Goal: Check status: Check status

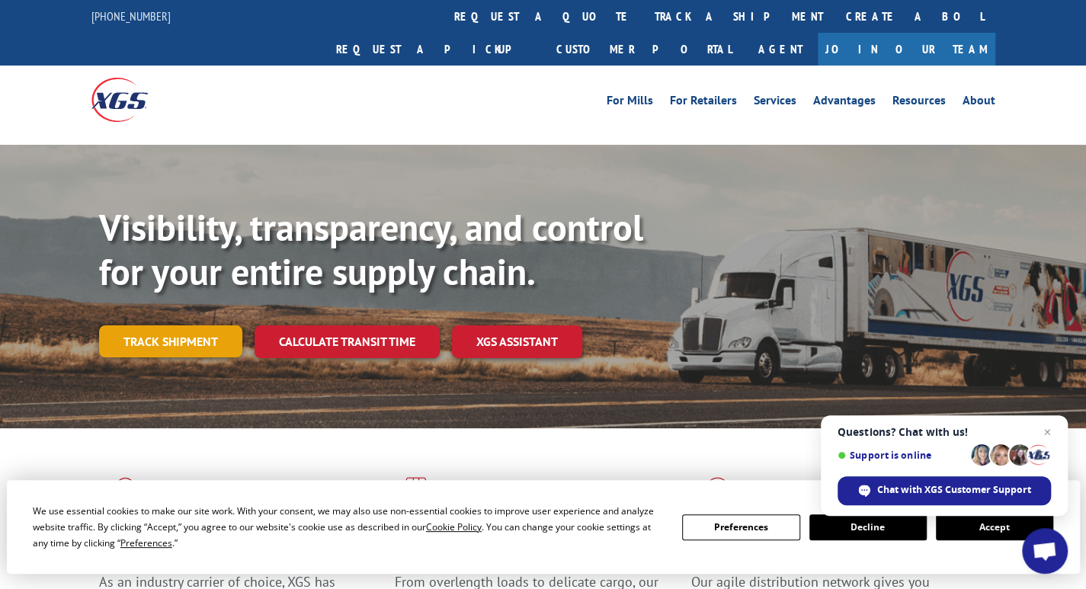
click at [181, 325] on link "Track shipment" at bounding box center [170, 341] width 143 height 32
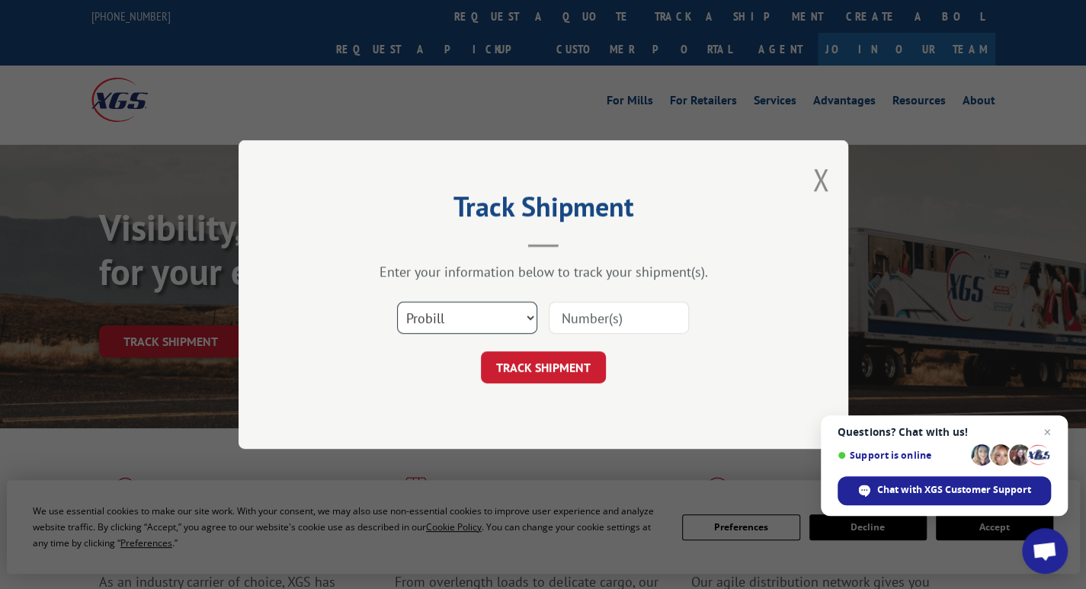
click at [444, 311] on select "Select category... Probill BOL PO" at bounding box center [467, 318] width 140 height 32
select select "bol"
click at [397, 302] on select "Select category... Probill BOL PO" at bounding box center [467, 318] width 140 height 32
click at [592, 306] on input at bounding box center [619, 318] width 140 height 32
paste input "3394545"
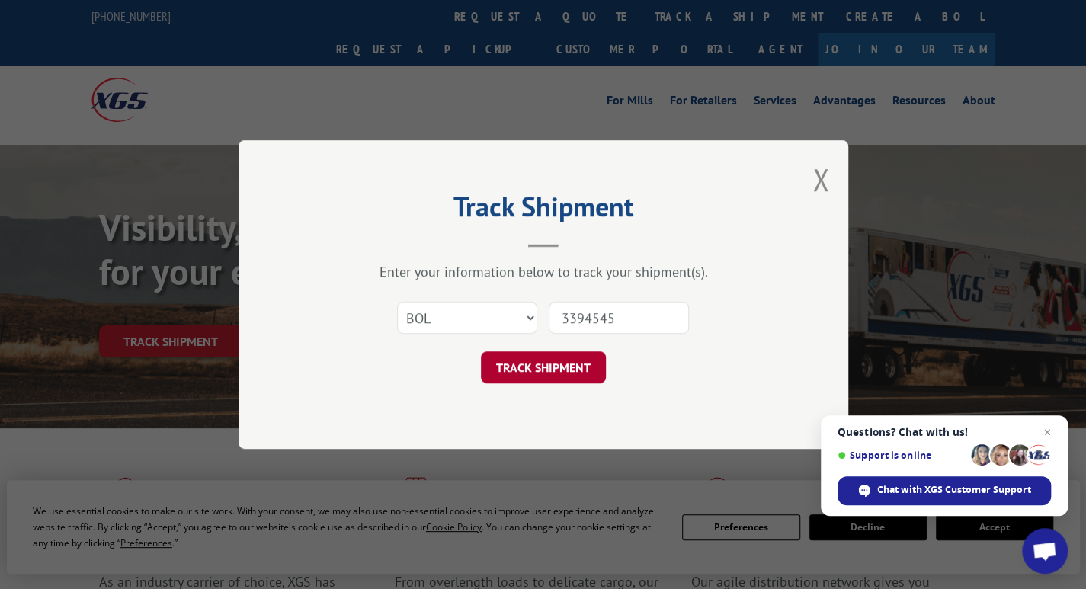
type input "3394545"
click at [547, 373] on button "TRACK SHIPMENT" at bounding box center [543, 367] width 125 height 32
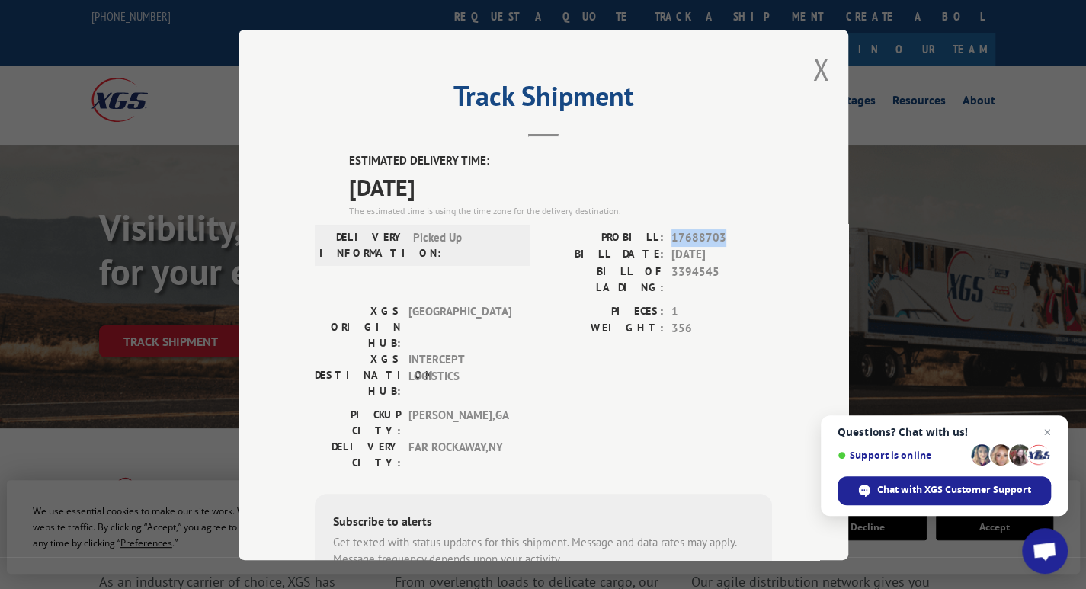
drag, startPoint x: 723, startPoint y: 238, endPoint x: 678, endPoint y: 237, distance: 44.2
click at [672, 238] on span "17688703" at bounding box center [722, 238] width 101 height 18
copy span "17688703"
click at [813, 56] on button "Close modal" at bounding box center [821, 69] width 17 height 40
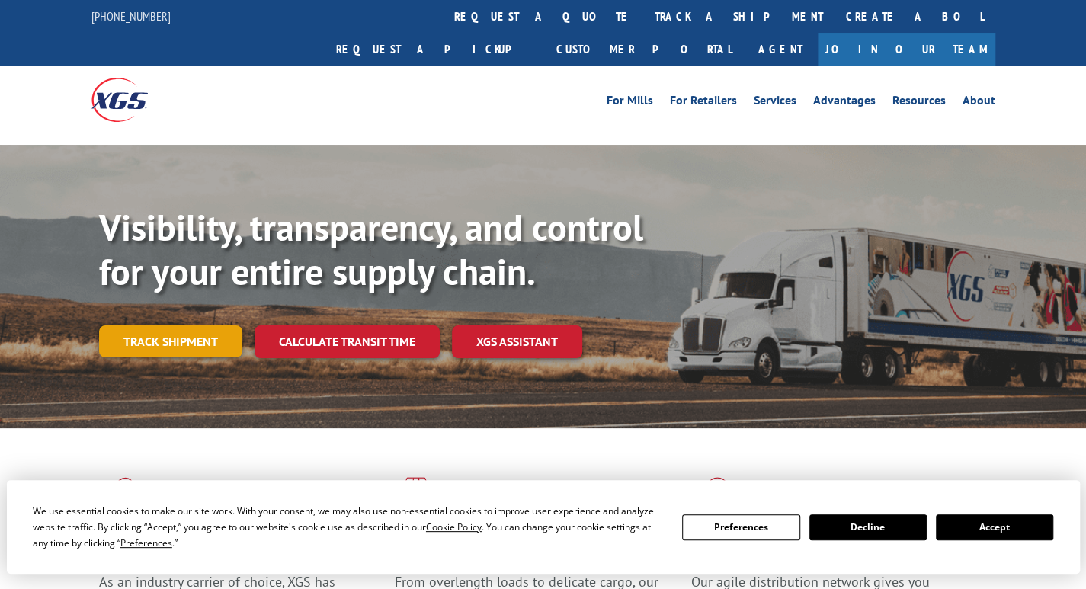
click at [162, 325] on link "Track shipment" at bounding box center [170, 341] width 143 height 32
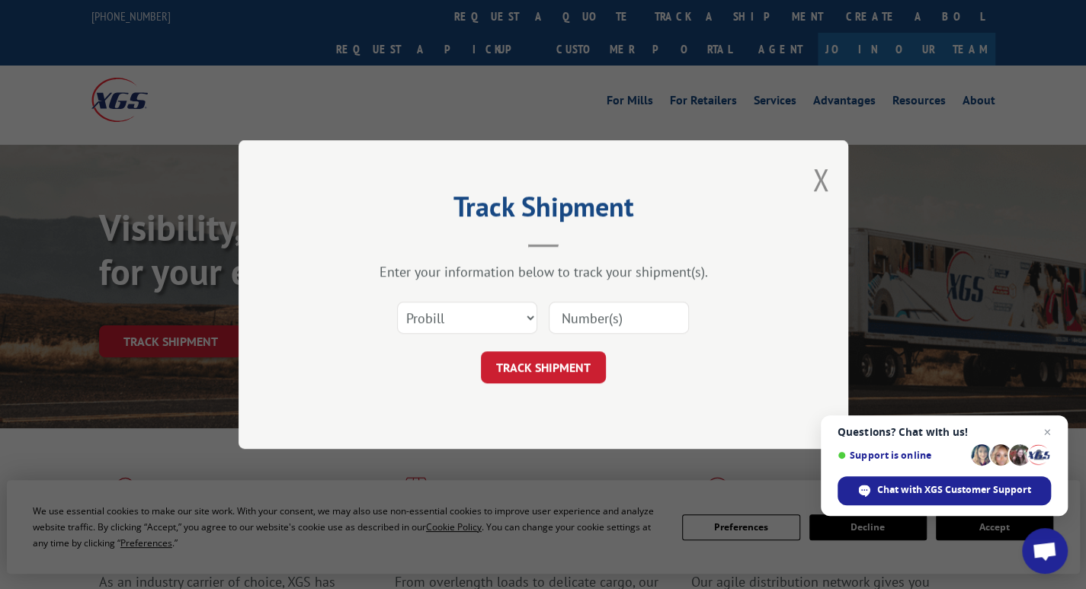
click at [638, 321] on input at bounding box center [619, 318] width 140 height 32
type input "17665553"
click button "TRACK SHIPMENT" at bounding box center [543, 367] width 125 height 32
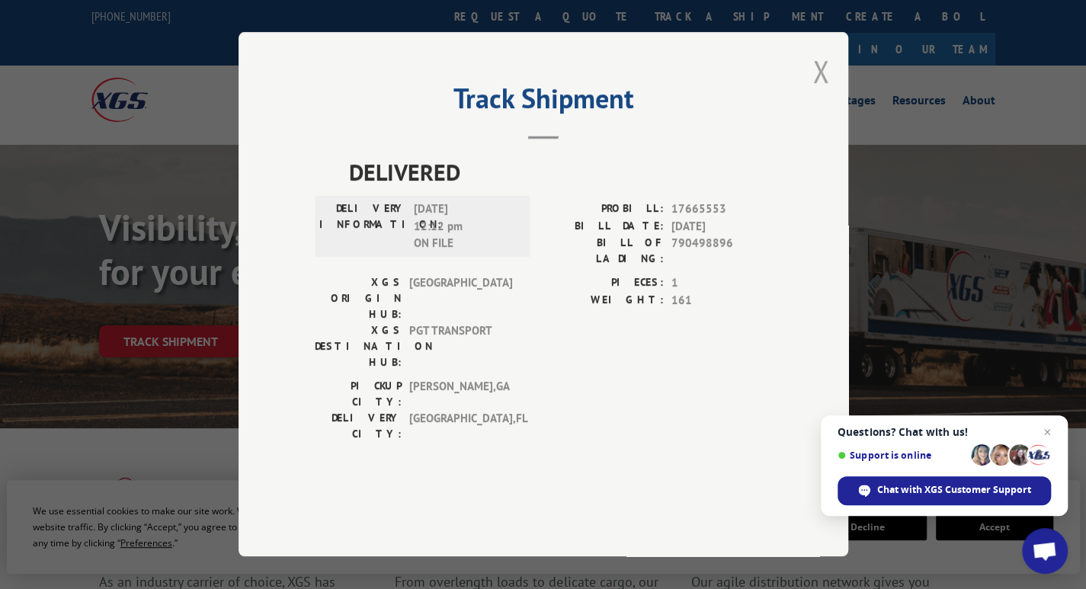
click at [825, 91] on button "Close modal" at bounding box center [821, 71] width 17 height 40
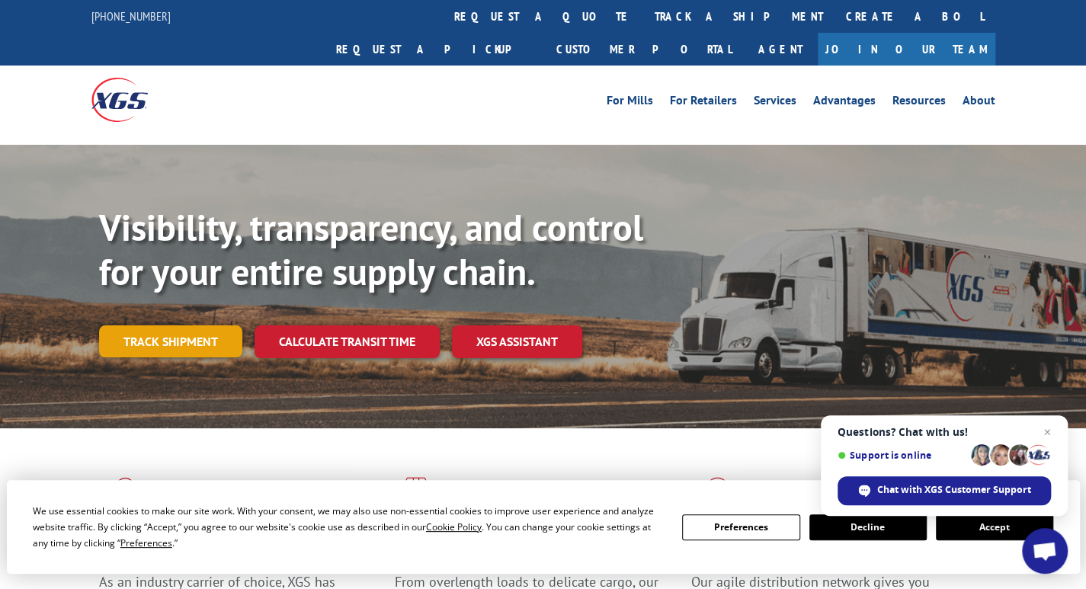
click at [153, 325] on link "Track shipment" at bounding box center [170, 341] width 143 height 32
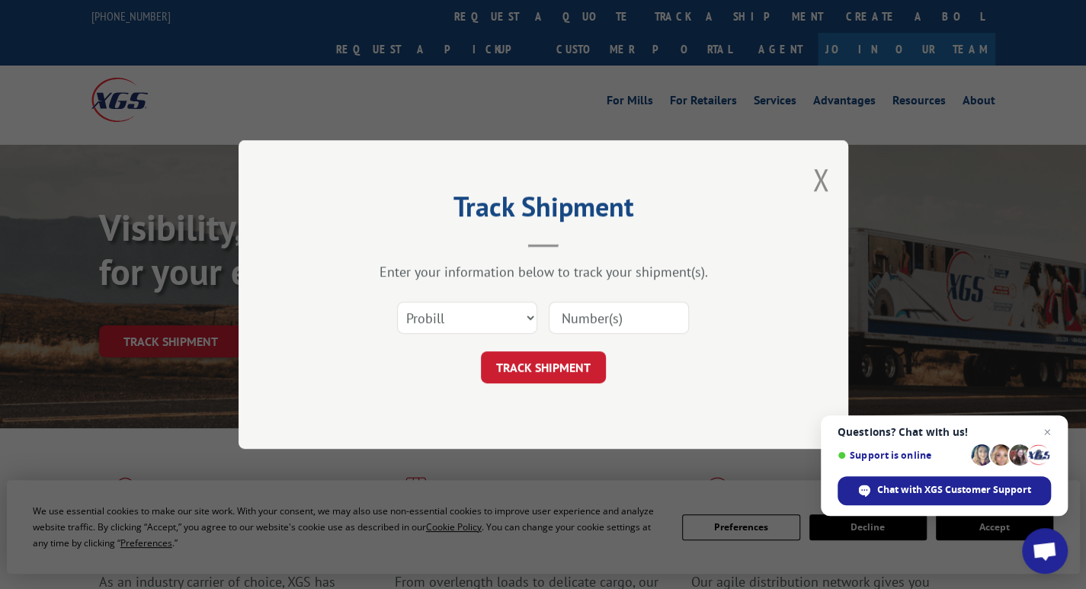
click at [627, 325] on input at bounding box center [619, 318] width 140 height 32
type input "129196461"
click button "TRACK SHIPMENT" at bounding box center [543, 367] width 125 height 32
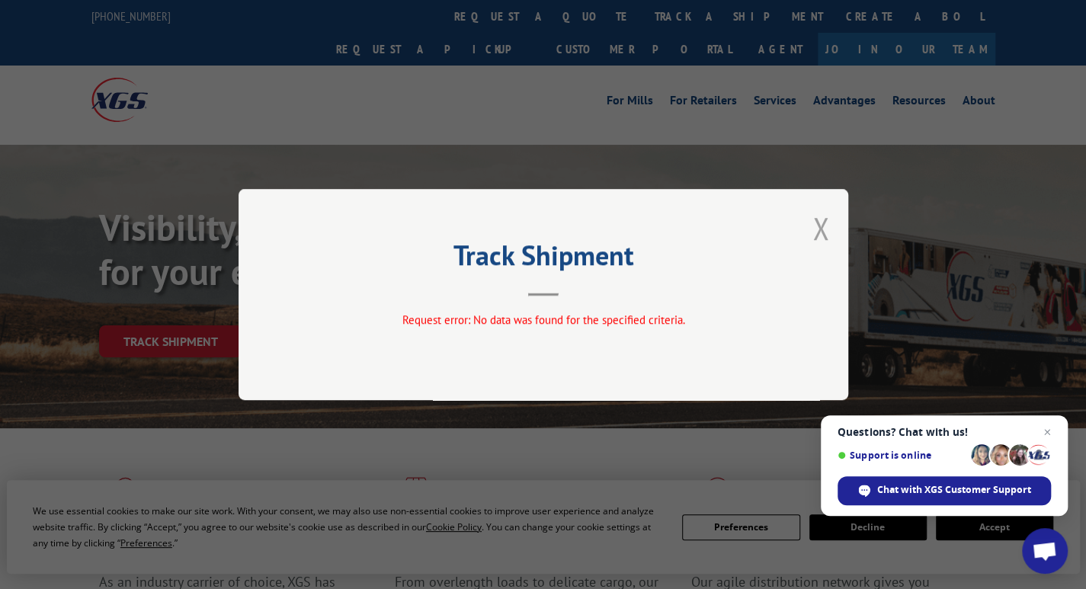
click at [817, 228] on button "Close modal" at bounding box center [821, 228] width 17 height 40
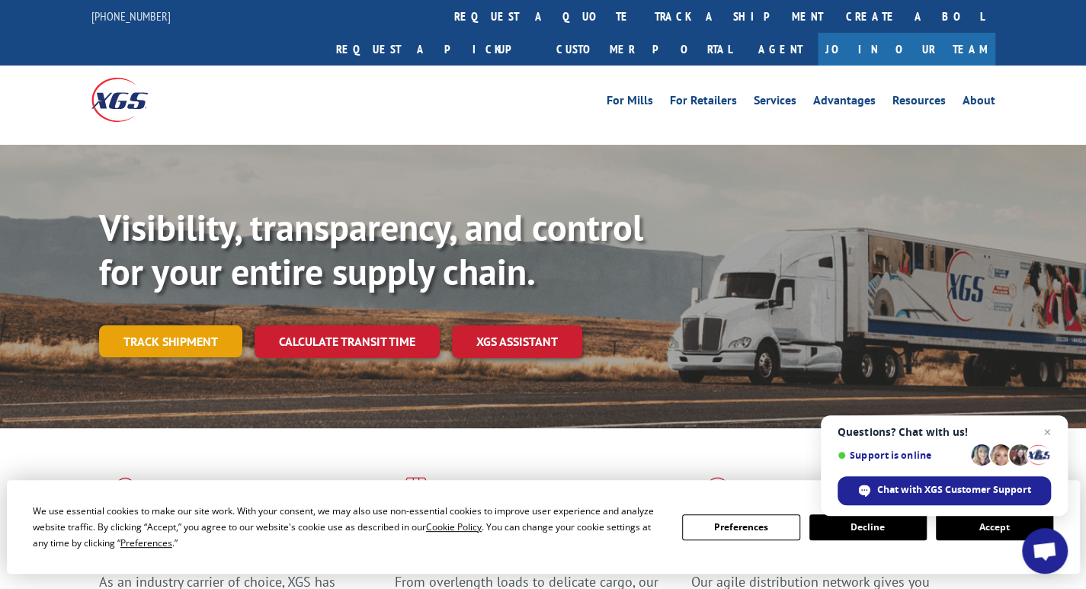
click at [177, 325] on link "Track shipment" at bounding box center [170, 341] width 143 height 32
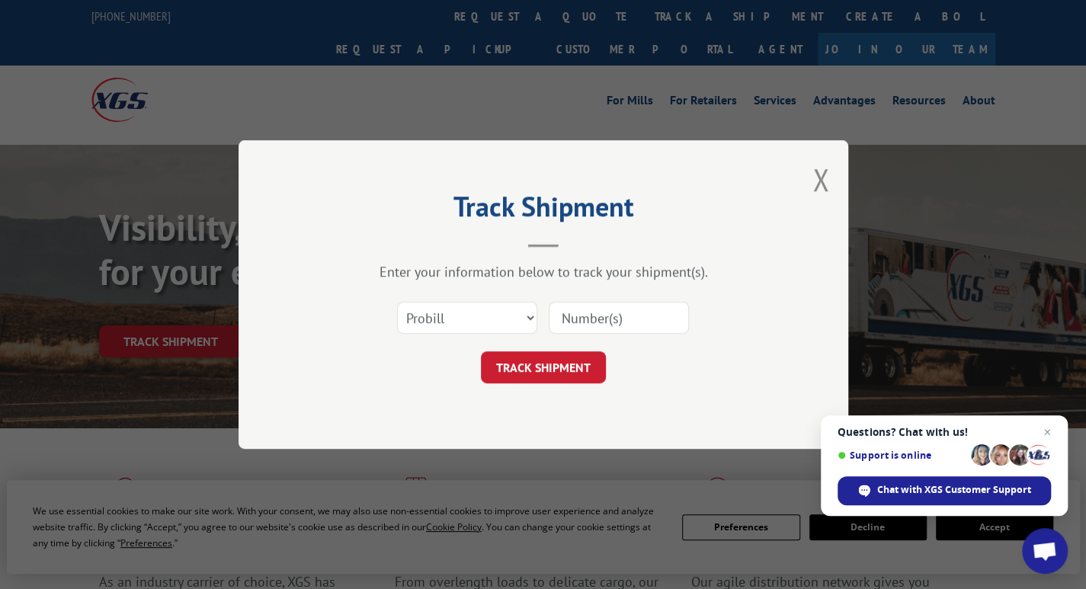
click at [568, 316] on input at bounding box center [619, 318] width 140 height 32
paste input "129196461"
type input "129196461"
click at [540, 357] on button "TRACK SHIPMENT" at bounding box center [543, 367] width 125 height 32
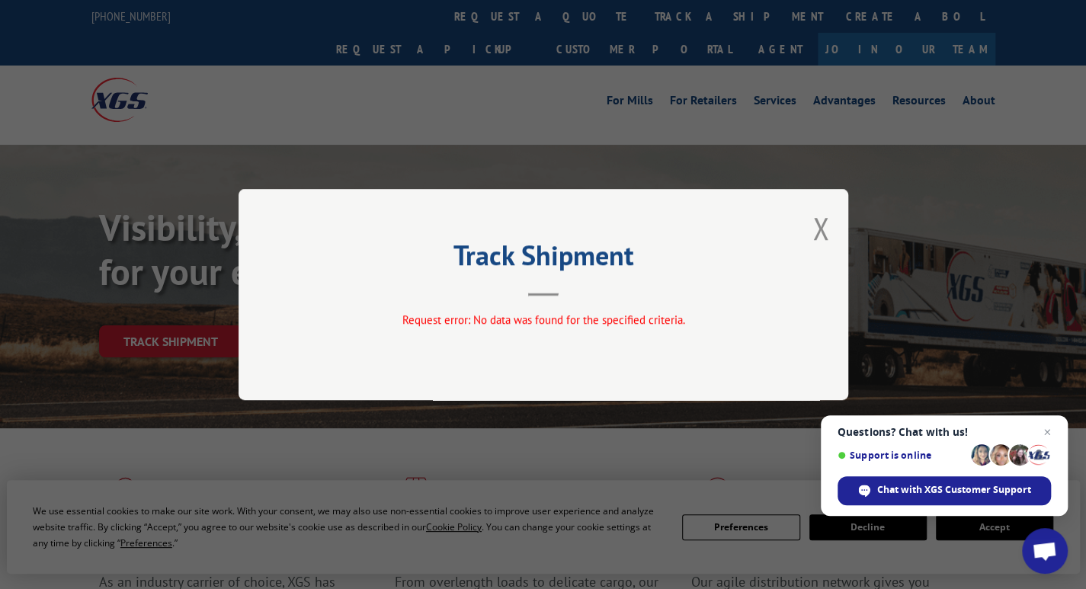
click at [832, 224] on div "Track Shipment Request error: No data was found for the specified criteria." at bounding box center [544, 294] width 610 height 211
click at [820, 232] on button "Close modal" at bounding box center [821, 228] width 17 height 40
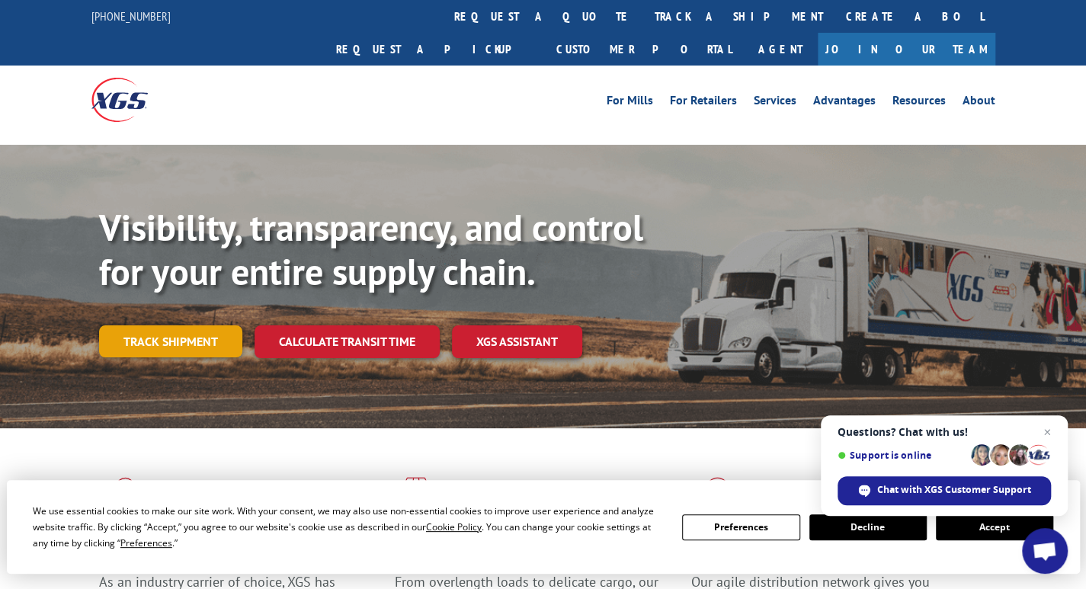
click at [205, 325] on link "Track shipment" at bounding box center [170, 341] width 143 height 32
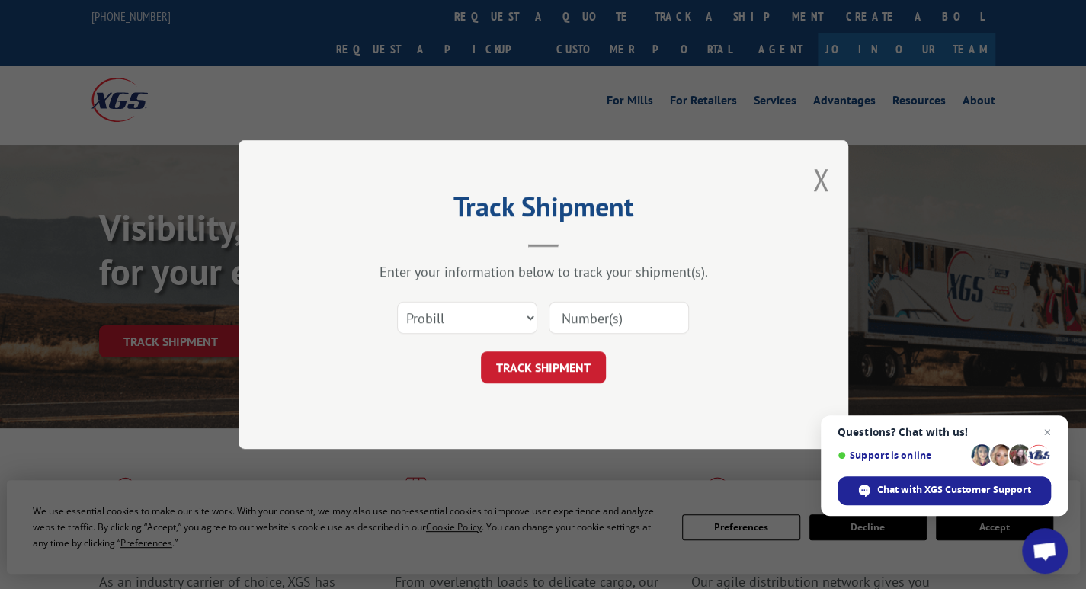
click at [247, 296] on div "Track Shipment Enter your information below to track your shipment(s). Select c…" at bounding box center [544, 294] width 610 height 309
click at [594, 326] on input at bounding box center [619, 318] width 140 height 32
paste input "129196461"
type input "129196461"
click at [543, 361] on button "TRACK SHIPMENT" at bounding box center [543, 367] width 125 height 32
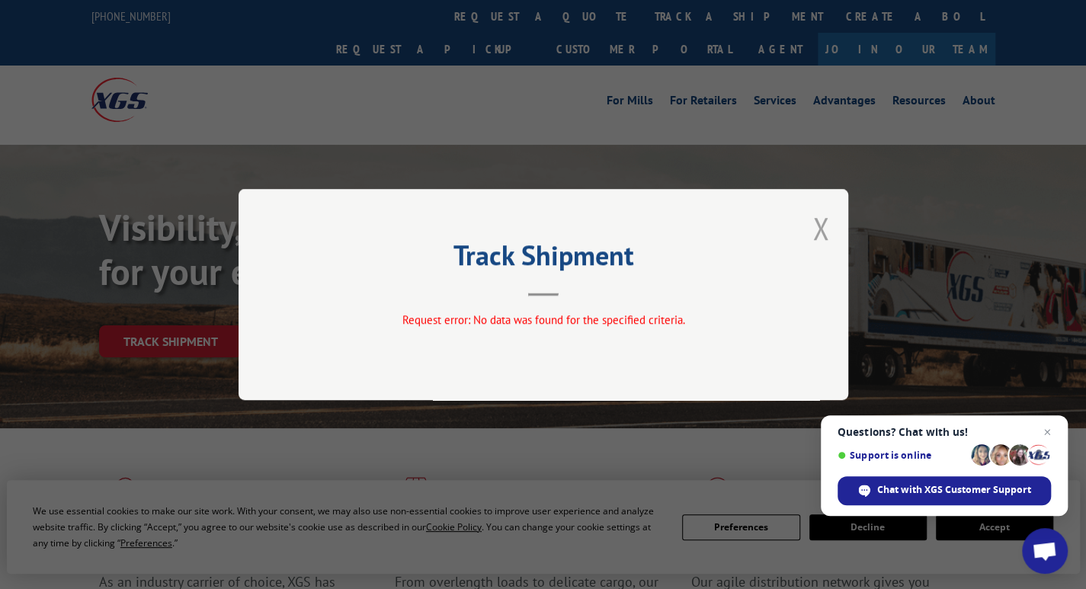
click at [816, 237] on button "Close modal" at bounding box center [821, 228] width 17 height 40
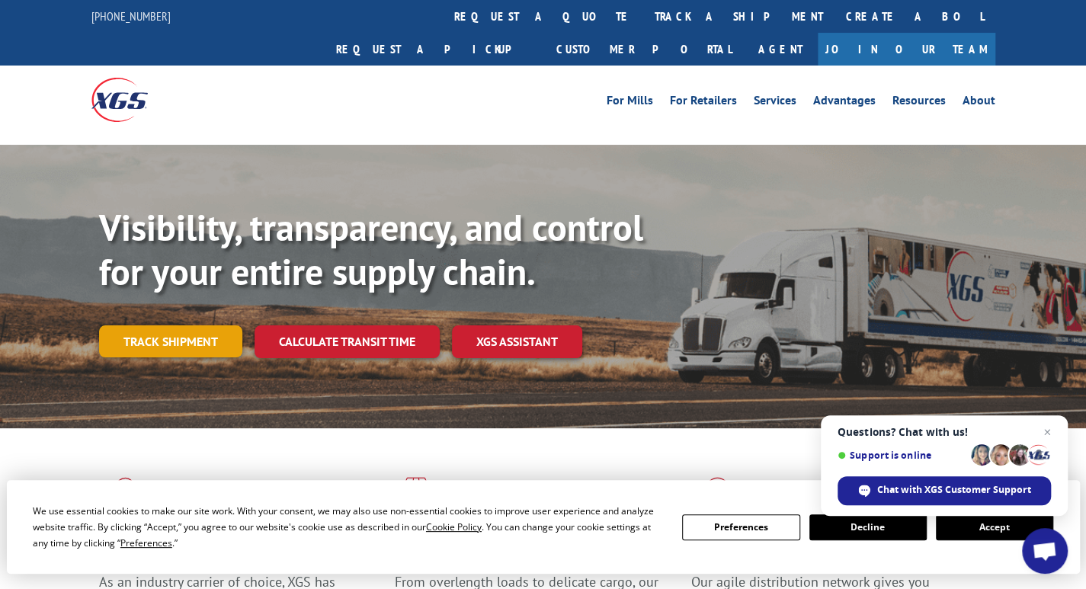
click at [154, 325] on link "Track shipment" at bounding box center [170, 341] width 143 height 32
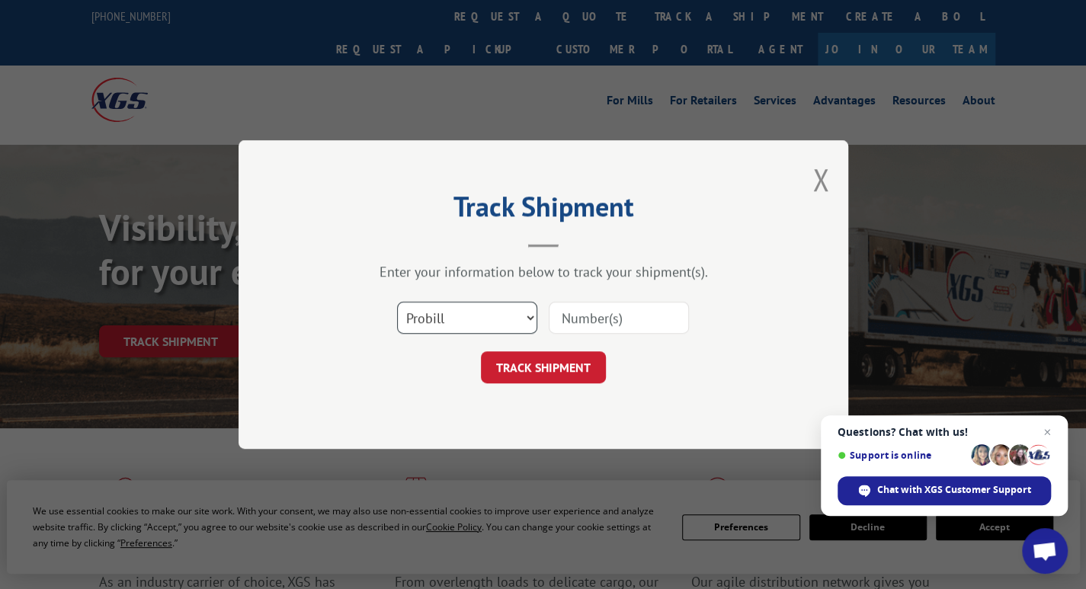
click at [432, 321] on select "Select category... Probill BOL PO" at bounding box center [467, 318] width 140 height 32
select select "bol"
click at [397, 302] on select "Select category... Probill BOL PO" at bounding box center [467, 318] width 140 height 32
click at [567, 311] on input at bounding box center [619, 318] width 140 height 32
paste input "129196461"
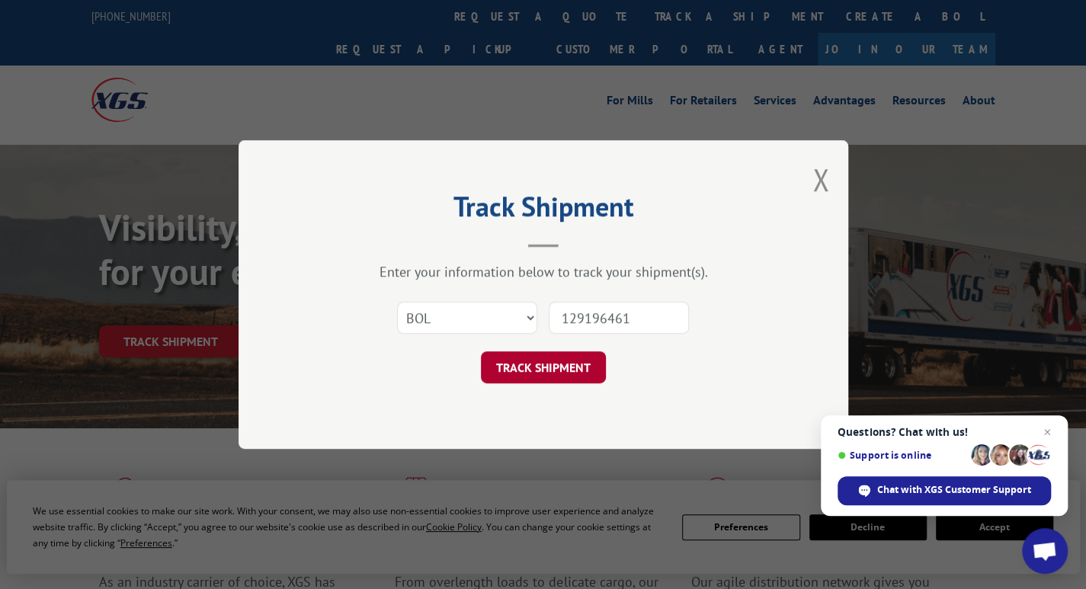
type input "129196461"
click at [541, 355] on button "TRACK SHIPMENT" at bounding box center [543, 367] width 125 height 32
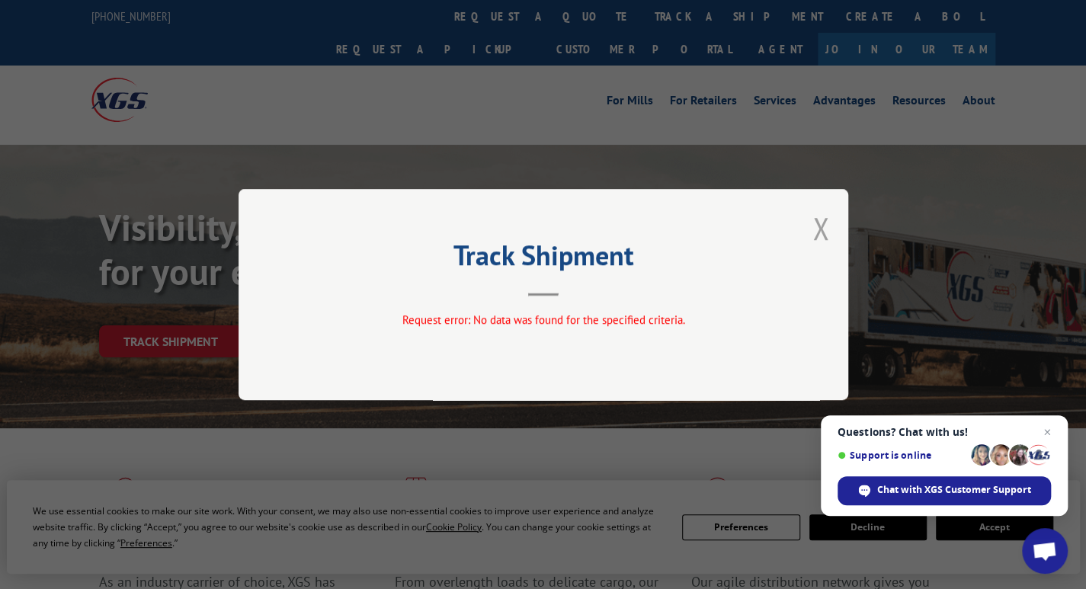
click at [815, 238] on button "Close modal" at bounding box center [821, 228] width 17 height 40
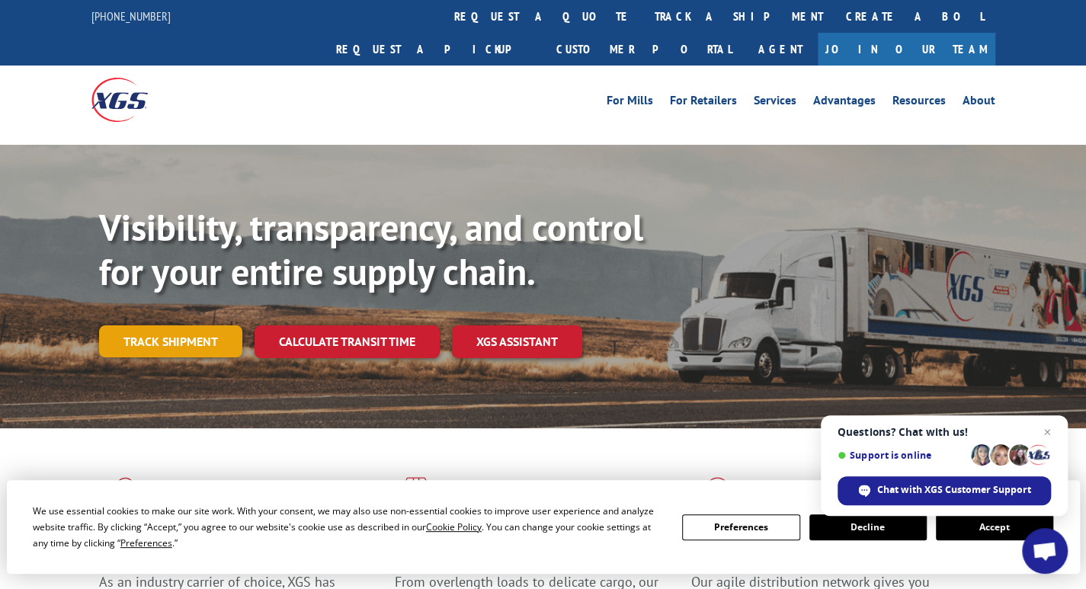
click at [146, 325] on link "Track shipment" at bounding box center [170, 341] width 143 height 32
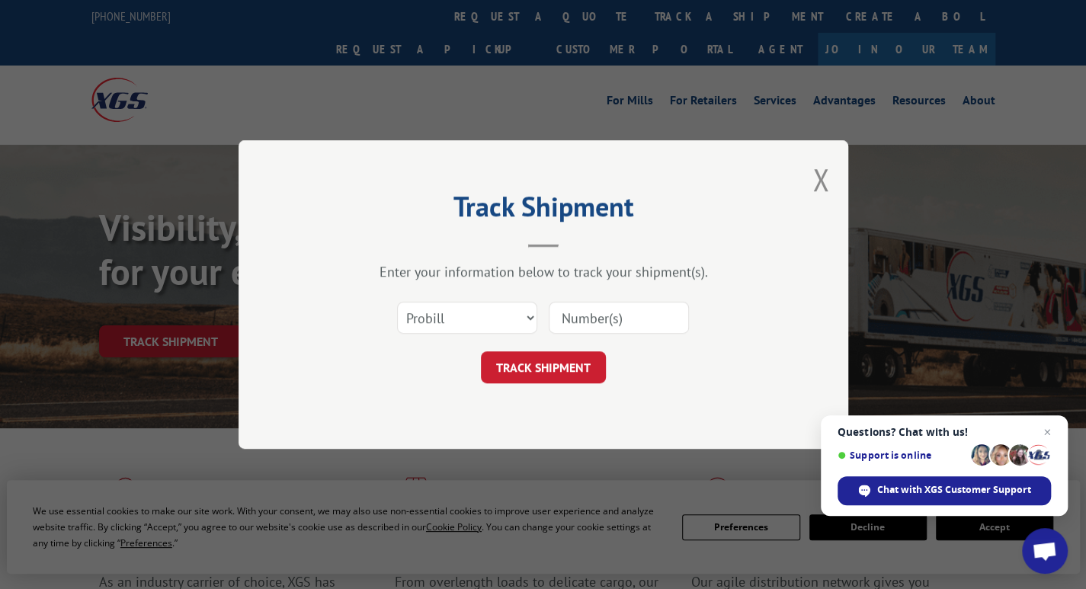
click at [608, 318] on input at bounding box center [619, 318] width 140 height 32
type input "17688398"
click button "TRACK SHIPMENT" at bounding box center [543, 367] width 125 height 32
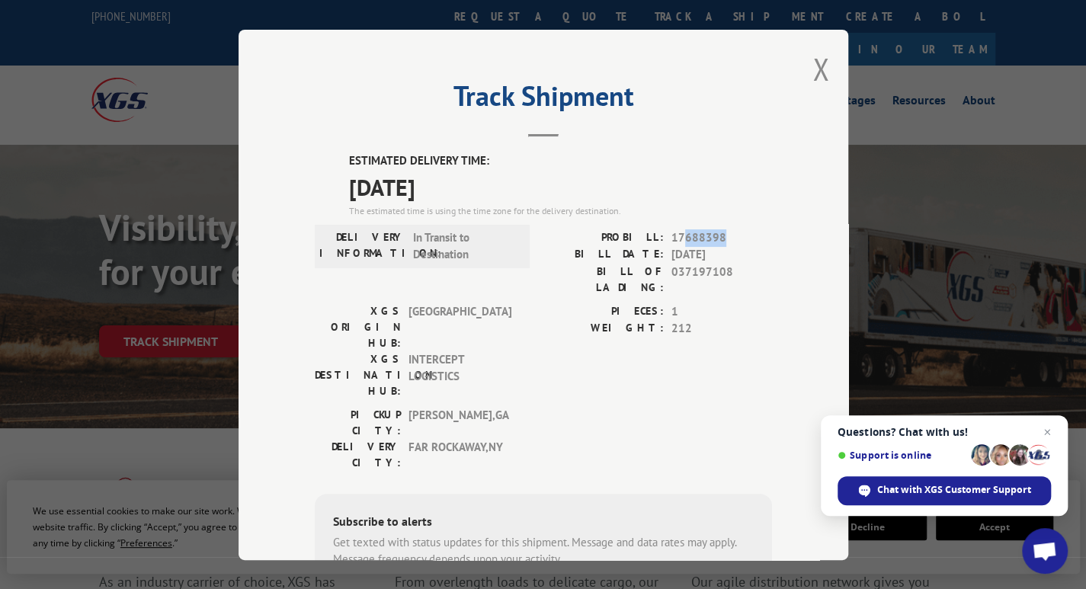
drag, startPoint x: 723, startPoint y: 233, endPoint x: 678, endPoint y: 236, distance: 45.1
click at [678, 236] on span "17688398" at bounding box center [722, 238] width 101 height 18
click at [816, 59] on button "Close modal" at bounding box center [821, 69] width 17 height 40
